Goal: Task Accomplishment & Management: Use online tool/utility

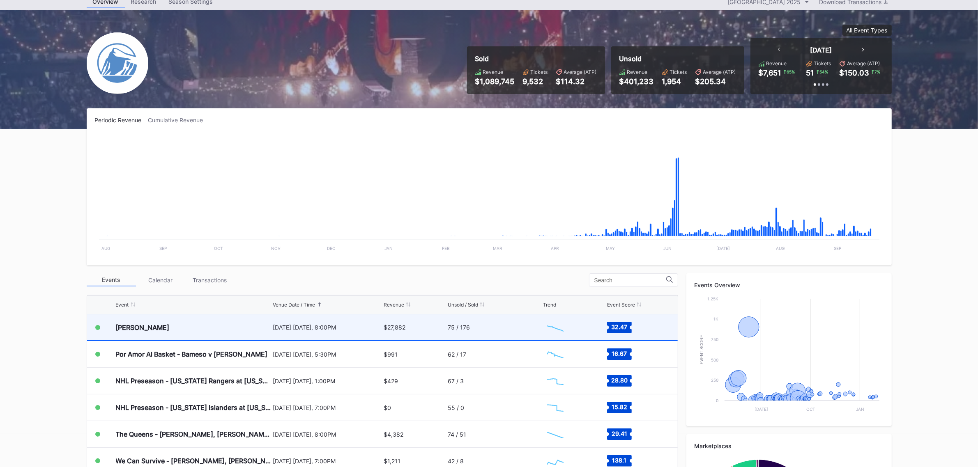
scroll to position [51, 0]
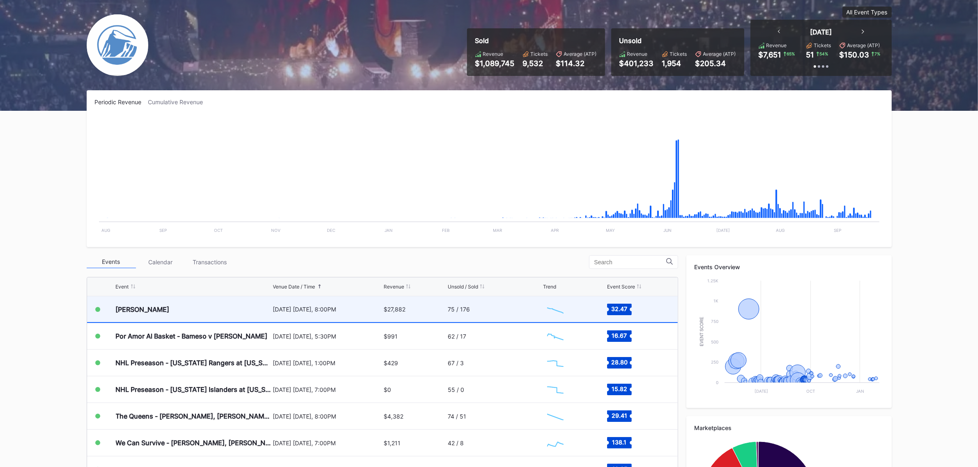
click at [154, 312] on div "[PERSON_NAME]" at bounding box center [143, 310] width 54 height 8
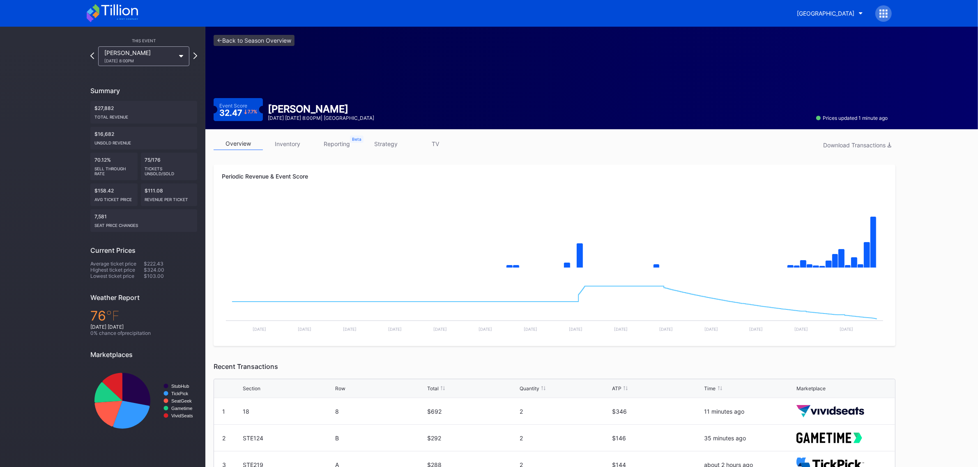
click at [387, 142] on link "strategy" at bounding box center [385, 144] width 49 height 13
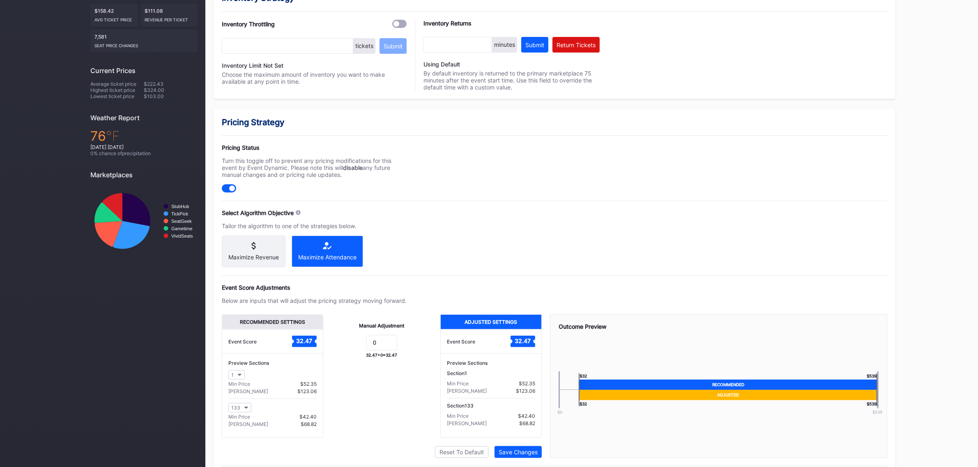
scroll to position [212, 0]
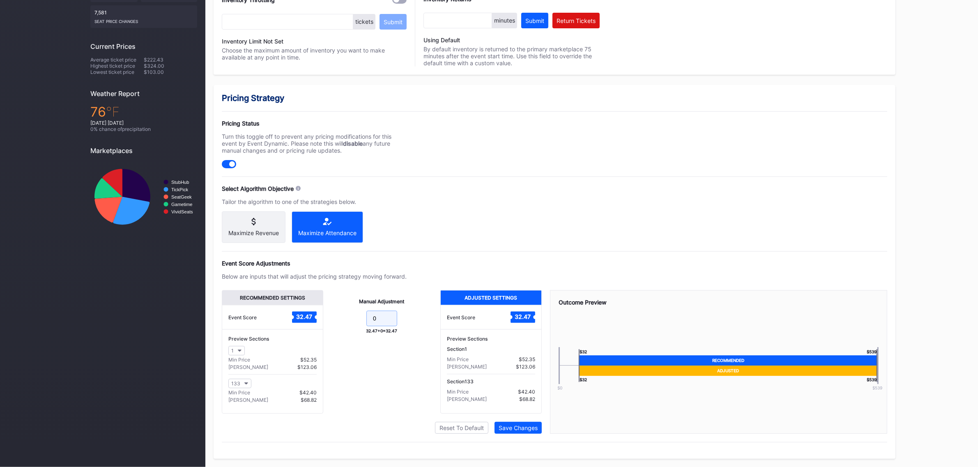
click at [388, 324] on input "0" at bounding box center [381, 319] width 31 height 16
type input "-10"
click at [520, 430] on div "Save Changes" at bounding box center [518, 428] width 39 height 7
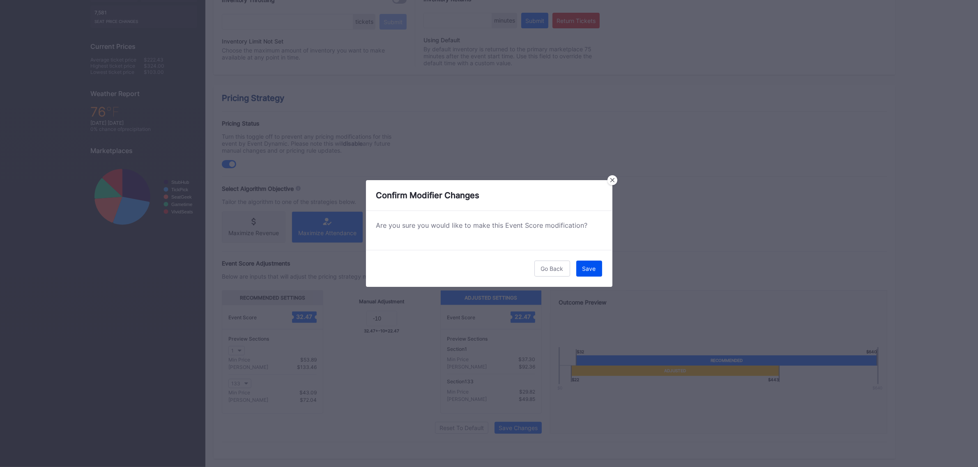
click at [596, 268] on button "Save" at bounding box center [589, 269] width 26 height 16
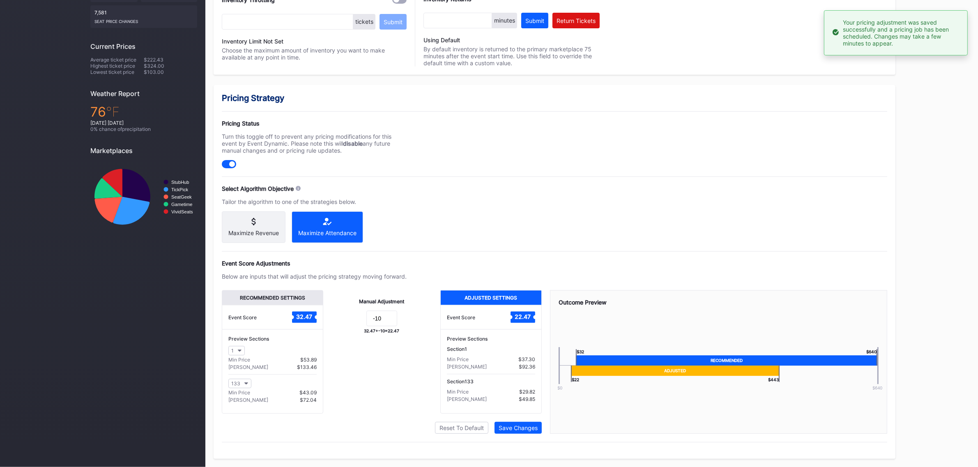
scroll to position [0, 0]
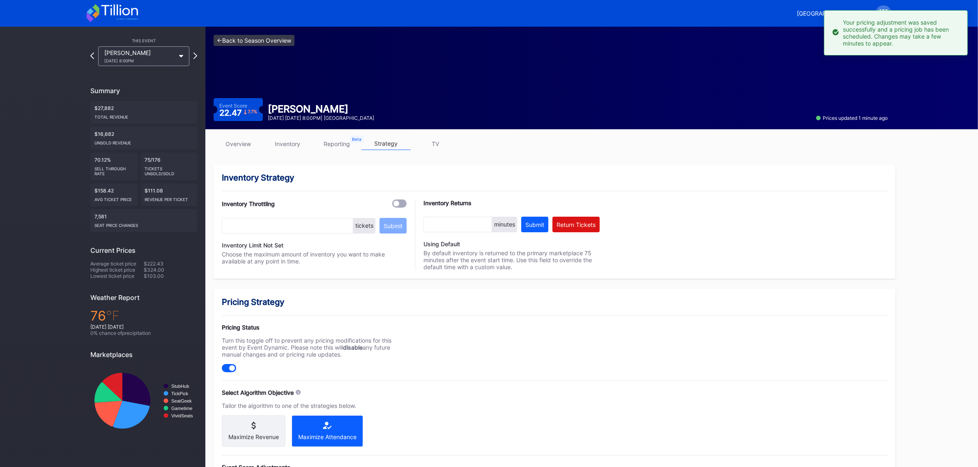
click at [259, 38] on link "<- Back to Season Overview" at bounding box center [254, 40] width 81 height 11
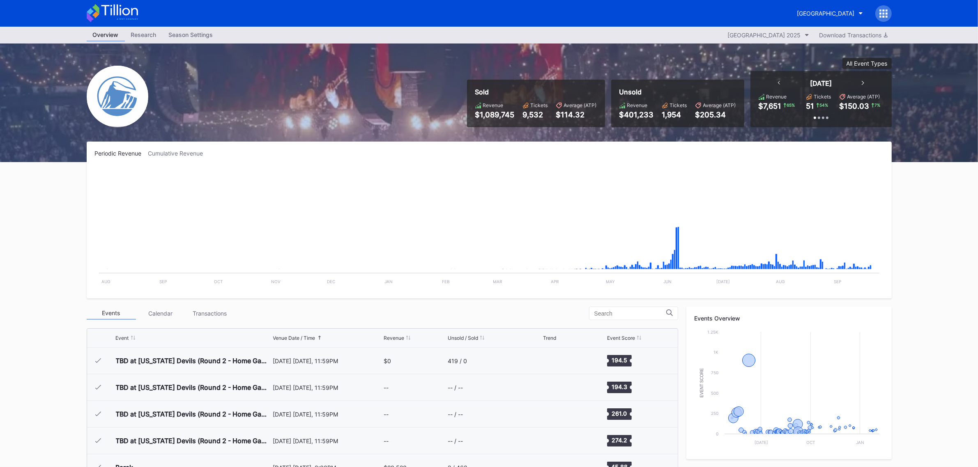
scroll to position [1148, 0]
